Goal: Task Accomplishment & Management: Manage account settings

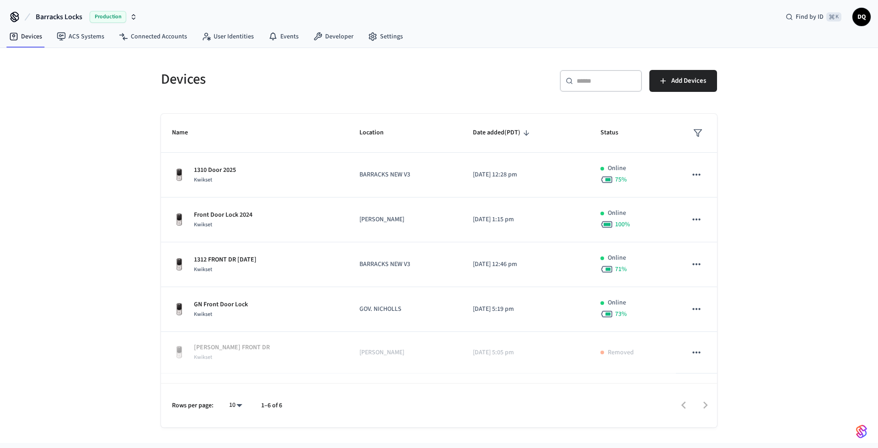
click at [71, 17] on span "Barracks Locks" at bounding box center [59, 16] width 47 height 11
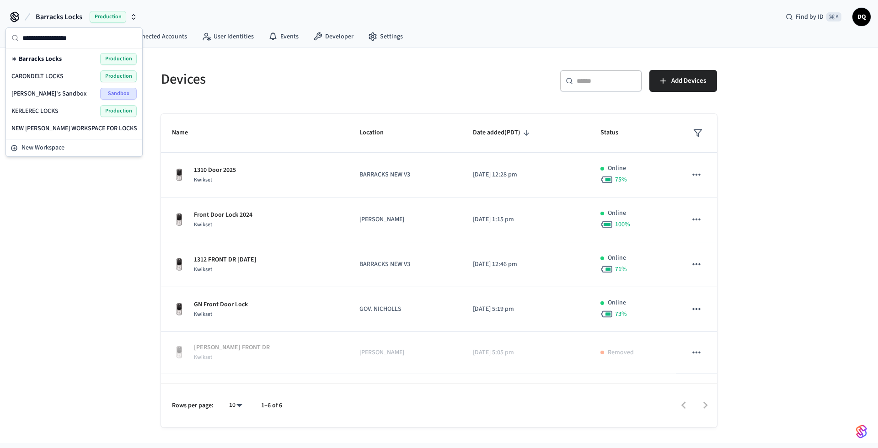
click at [67, 76] on div "CARONDELT LOCKS Production" at bounding box center [73, 76] width 125 height 12
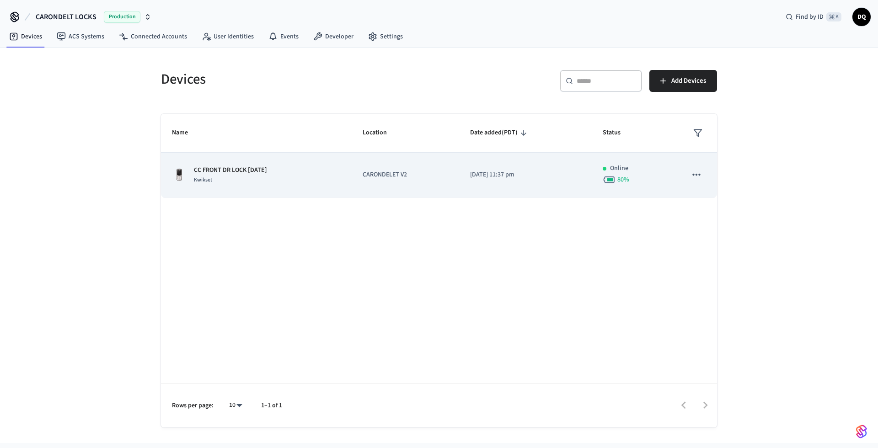
click at [267, 177] on div "CC FRONT DR LOCK [DATE] Kwikset" at bounding box center [256, 175] width 169 height 19
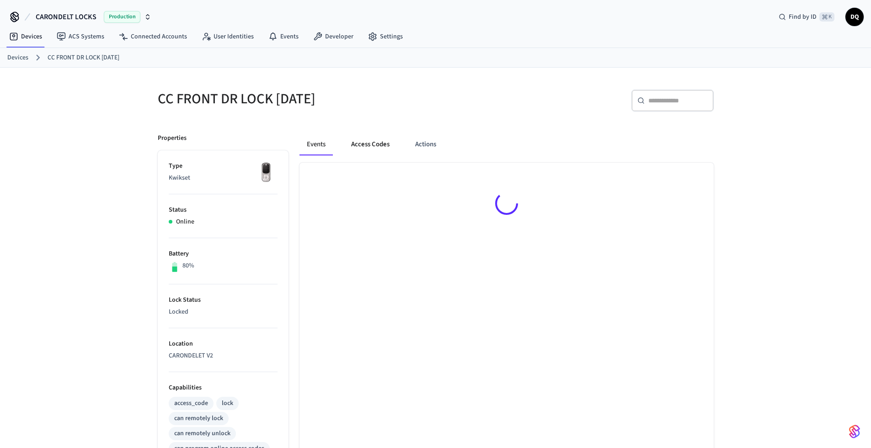
click at [378, 147] on button "Access Codes" at bounding box center [370, 145] width 53 height 22
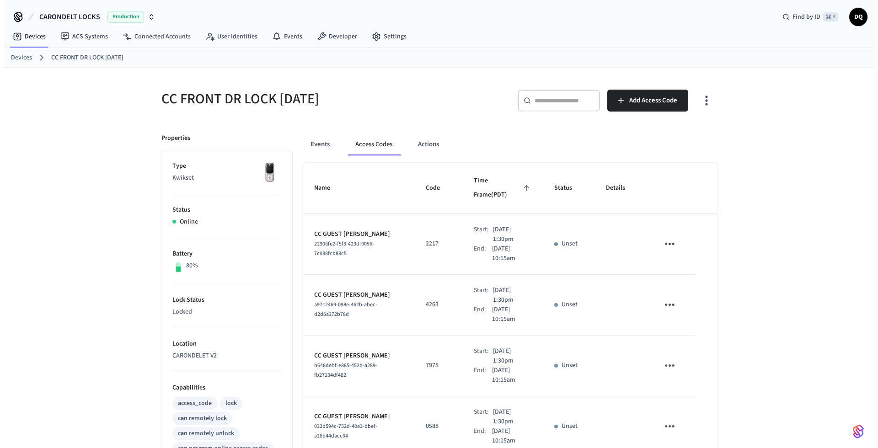
scroll to position [404, 0]
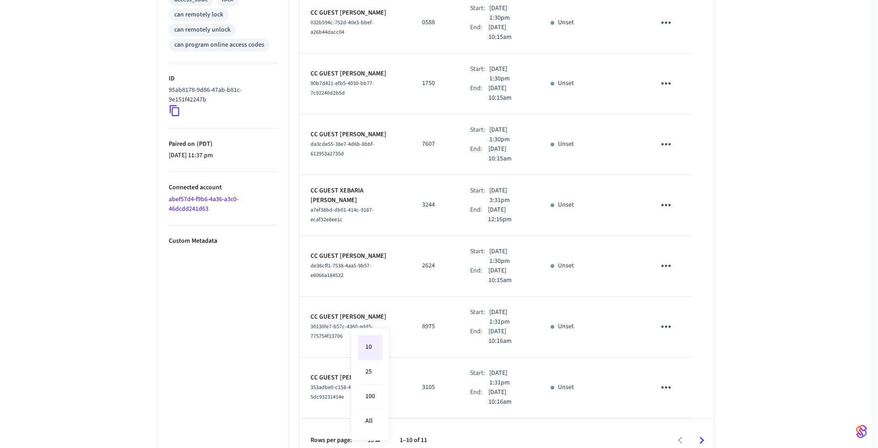
click at [377, 427] on body "CARONDELT LOCKS Production Find by ID ⌘ K DQ Devices ACS Systems Connected Acco…" at bounding box center [439, 29] width 878 height 867
click at [374, 421] on li "All" at bounding box center [370, 421] width 24 height 24
type input "**"
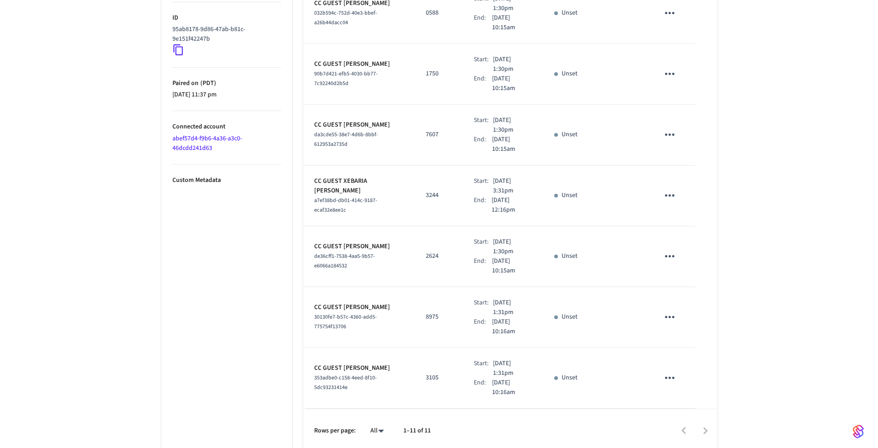
scroll to position [0, 0]
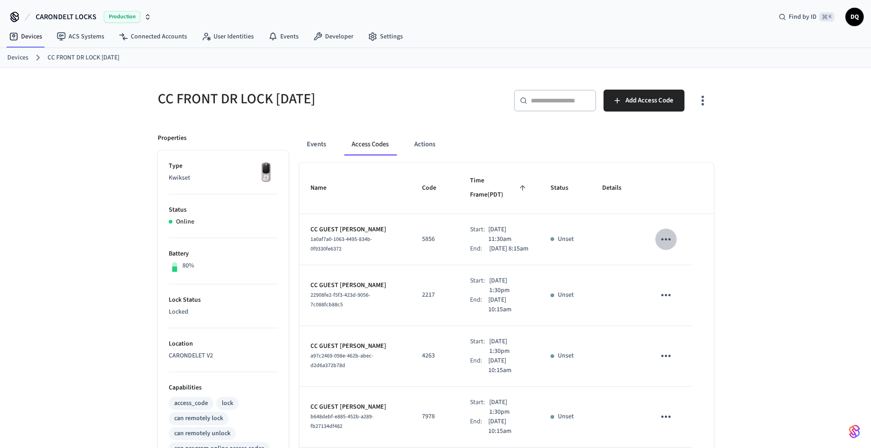
click at [669, 232] on icon "sticky table" at bounding box center [666, 239] width 14 height 14
click at [689, 252] on li "Edit" at bounding box center [687, 256] width 43 height 25
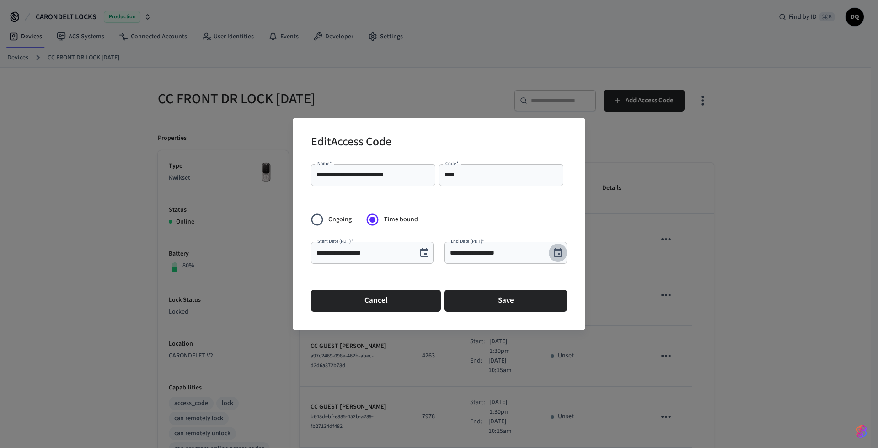
click at [559, 250] on icon "Choose date, selected date is Aug 29, 2025" at bounding box center [558, 252] width 8 height 9
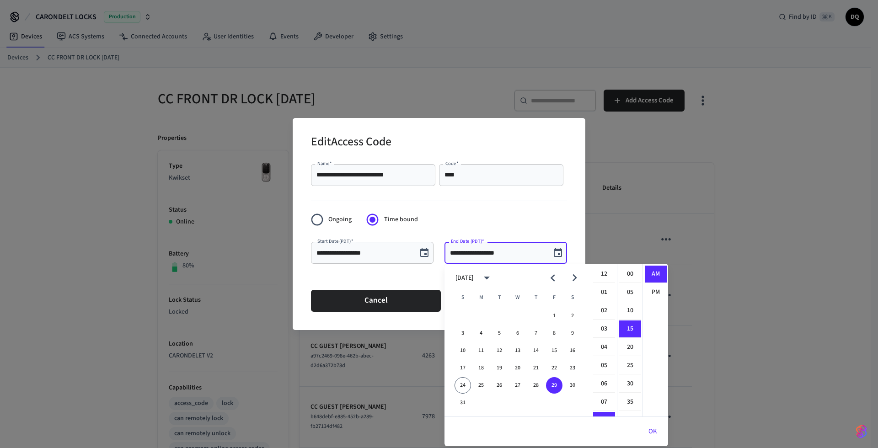
scroll to position [55, 0]
click at [607, 313] on li "10" at bounding box center [604, 310] width 22 height 17
type input "**********"
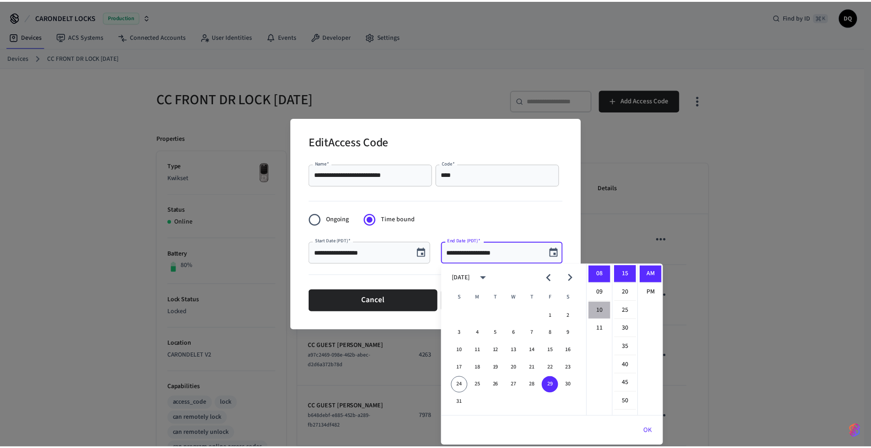
scroll to position [183, 0]
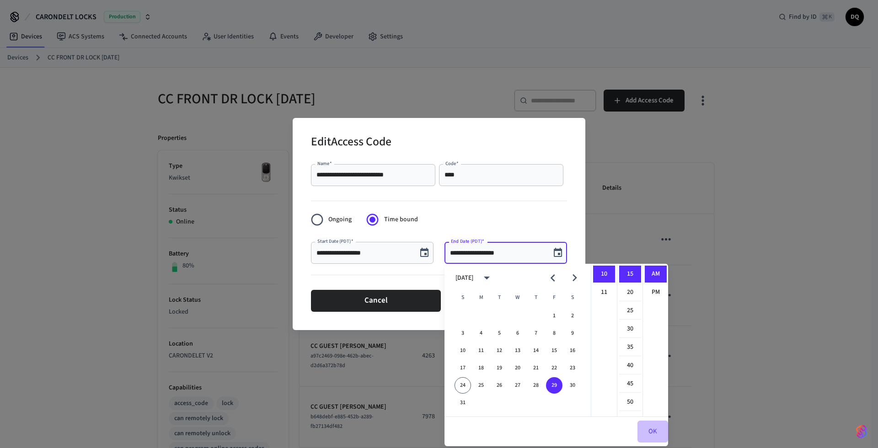
click at [654, 432] on button "OK" at bounding box center [652, 432] width 31 height 22
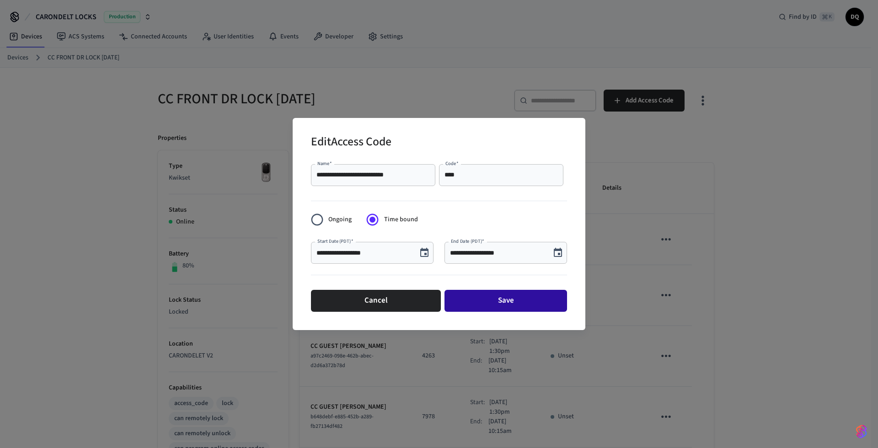
click at [503, 299] on button "Save" at bounding box center [506, 301] width 123 height 22
click at [482, 298] on button "Save" at bounding box center [506, 301] width 123 height 22
